Goal: Entertainment & Leisure: Consume media (video, audio)

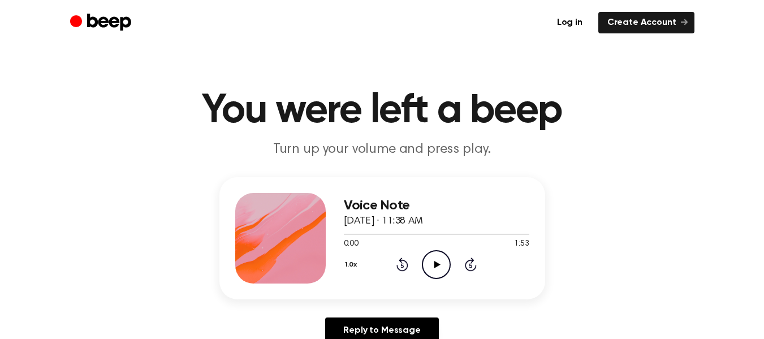
click at [429, 262] on icon "Play Audio" at bounding box center [436, 264] width 29 height 29
click at [432, 264] on icon "Pause Audio" at bounding box center [436, 264] width 29 height 29
click at [434, 261] on icon at bounding box center [437, 264] width 6 height 7
click at [437, 266] on icon "Play Audio" at bounding box center [436, 264] width 29 height 29
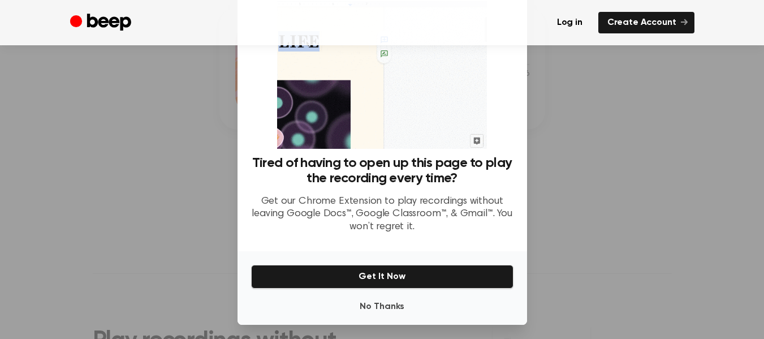
scroll to position [70, 0]
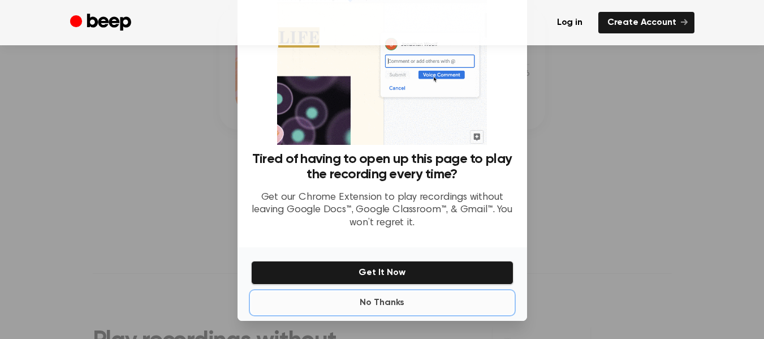
click at [382, 300] on button "No Thanks" at bounding box center [382, 302] width 262 height 23
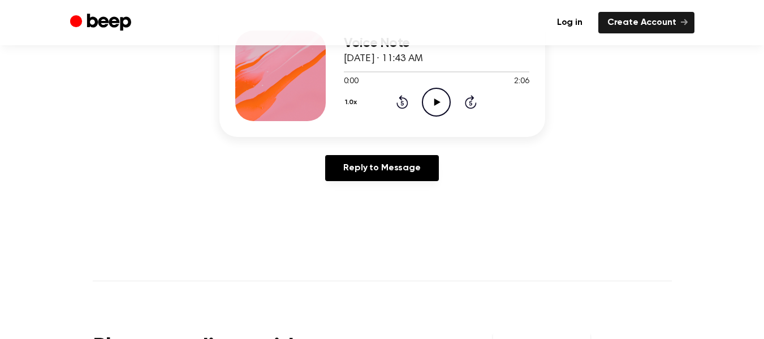
scroll to position [57, 0]
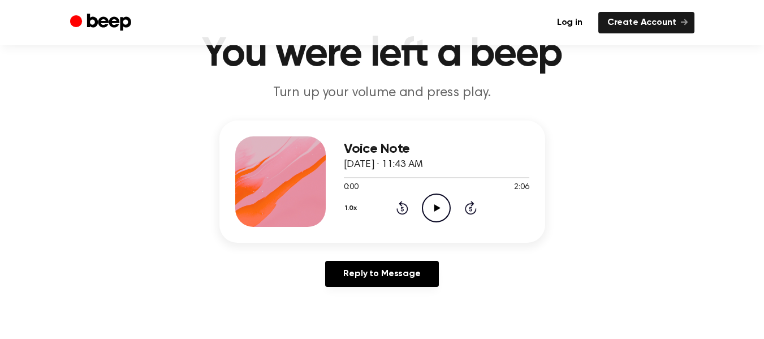
click at [436, 209] on icon at bounding box center [437, 207] width 6 height 7
